Goal: Information Seeking & Learning: Learn about a topic

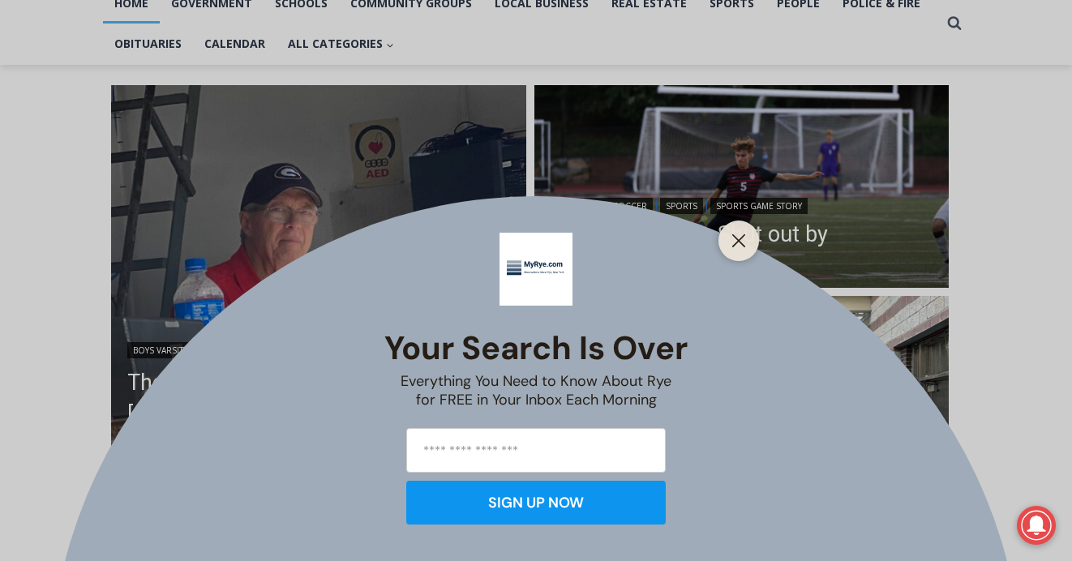
scroll to position [375, 0]
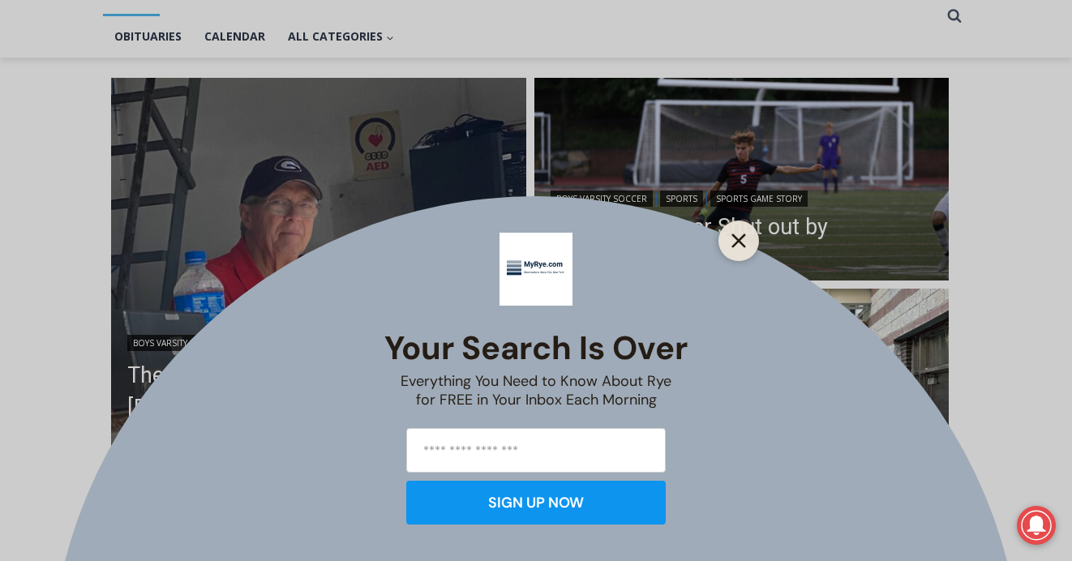
click at [739, 244] on icon "Close" at bounding box center [738, 241] width 15 height 15
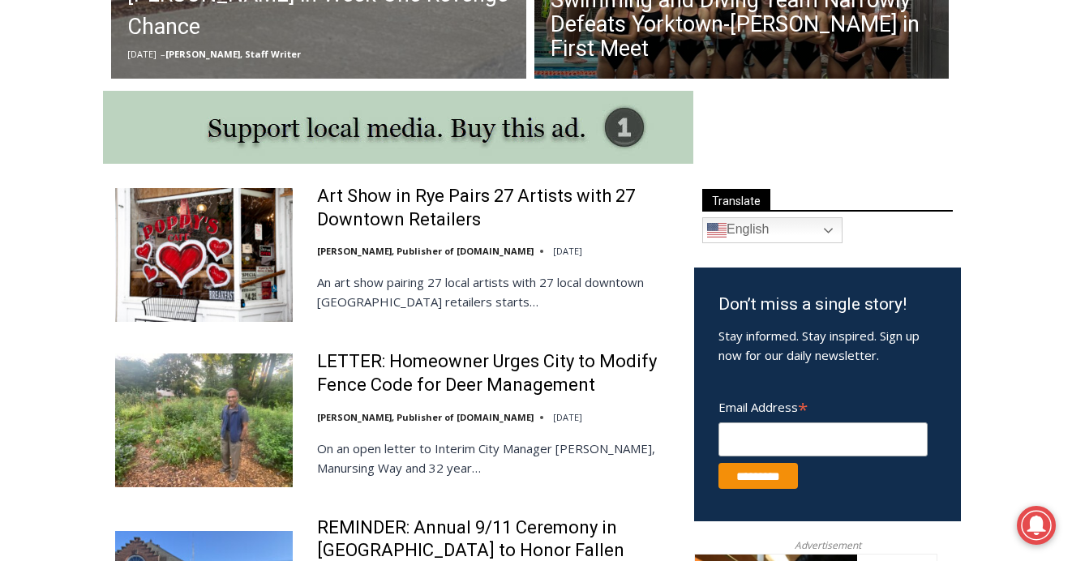
scroll to position [838, 0]
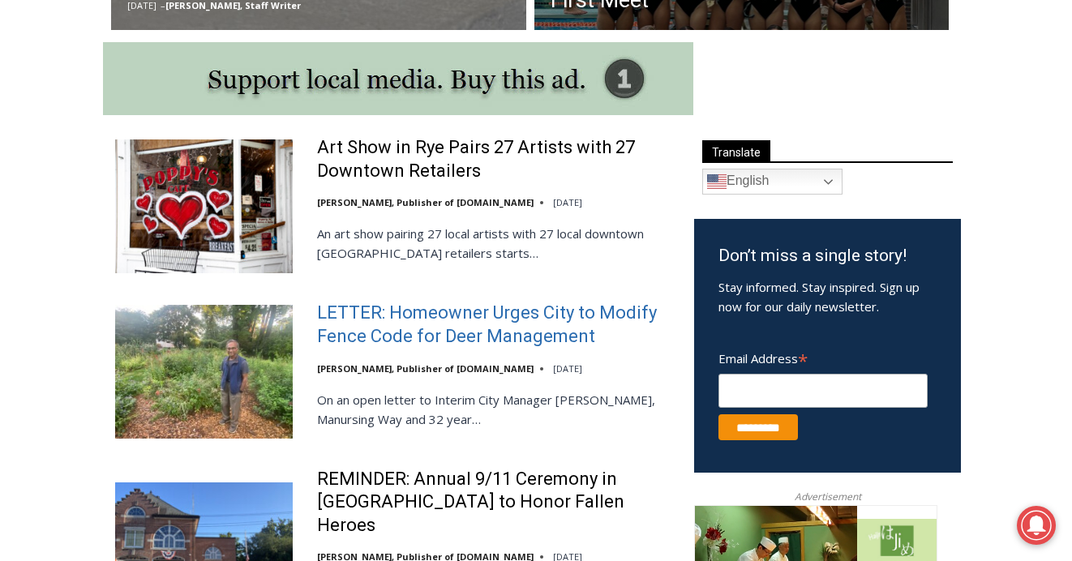
click at [474, 321] on link "LETTER: Homeowner Urges City to Modify Fence Code for Deer Management" at bounding box center [495, 325] width 356 height 46
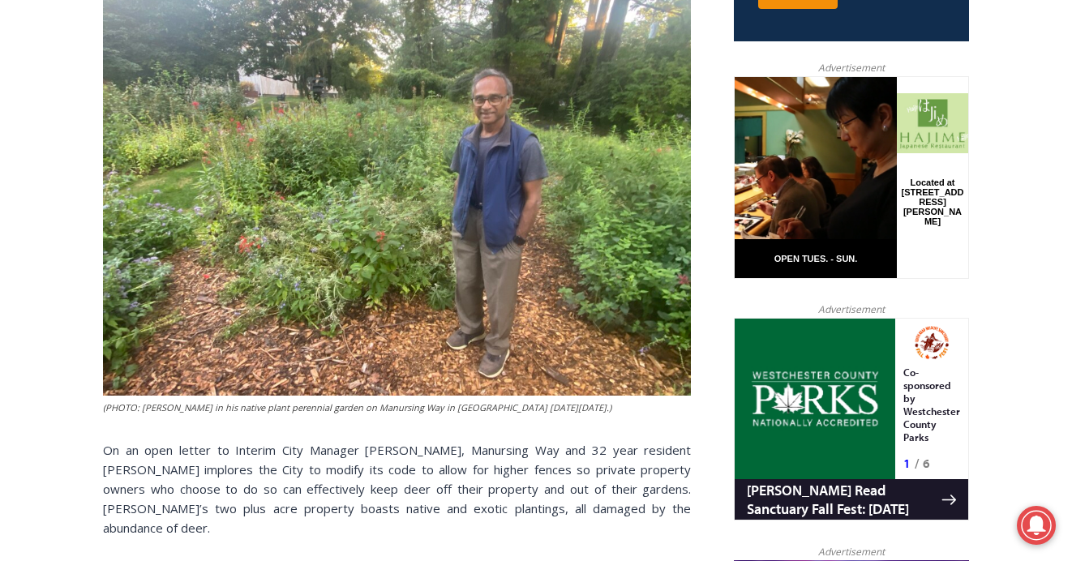
scroll to position [758, 0]
